Goal: Check status

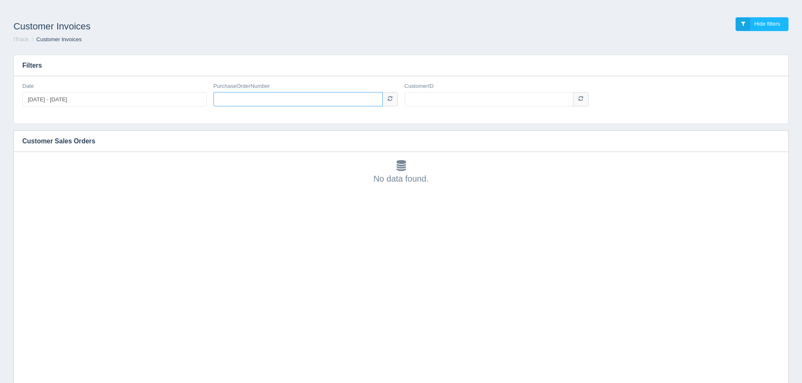
click at [256, 101] on input "PurchaseOrderNumber" at bounding box center [297, 99] width 169 height 14
type input "50-1966-FR"
click at [468, 98] on input "CustomerID" at bounding box center [489, 99] width 169 height 14
type input "1006480"
click at [243, 98] on input "50-1966-FR" at bounding box center [297, 99] width 169 height 14
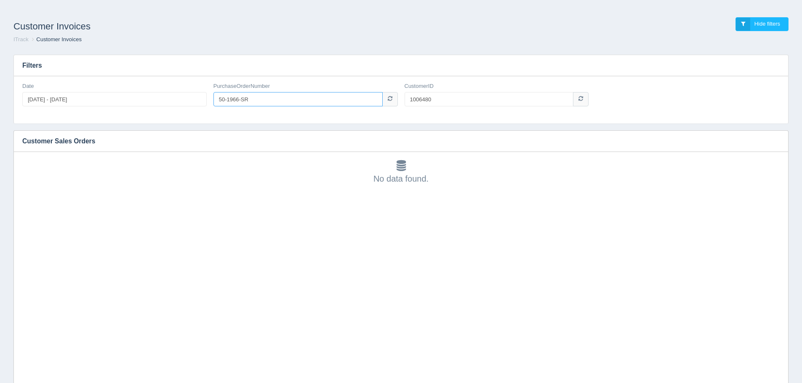
drag, startPoint x: 257, startPoint y: 102, endPoint x: 165, endPoint y: 104, distance: 91.8
click at [166, 104] on div "Date [DATE] - [DATE] PurchaseOrderNumber 50-1966-SR CustomerID 1006480" at bounding box center [401, 98] width 764 height 31
type input "PA100041086"
drag, startPoint x: 432, startPoint y: 101, endPoint x: 408, endPoint y: 98, distance: 23.8
click at [408, 98] on input "1006480" at bounding box center [489, 99] width 169 height 14
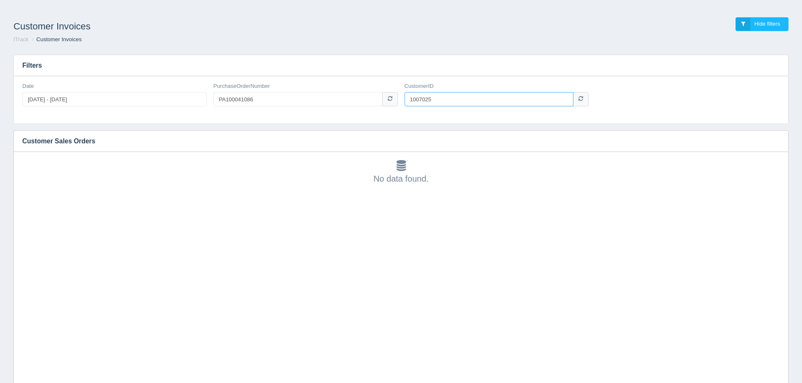
type input "1007025"
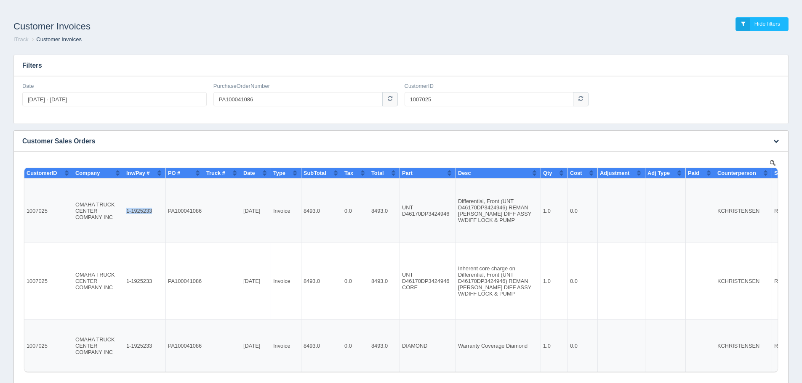
drag, startPoint x: 153, startPoint y: 210, endPoint x: 128, endPoint y: 210, distance: 25.3
click at [128, 210] on td "1-1925233" at bounding box center [145, 211] width 42 height 64
copy td "1-1925233"
